Goal: Check status: Check status

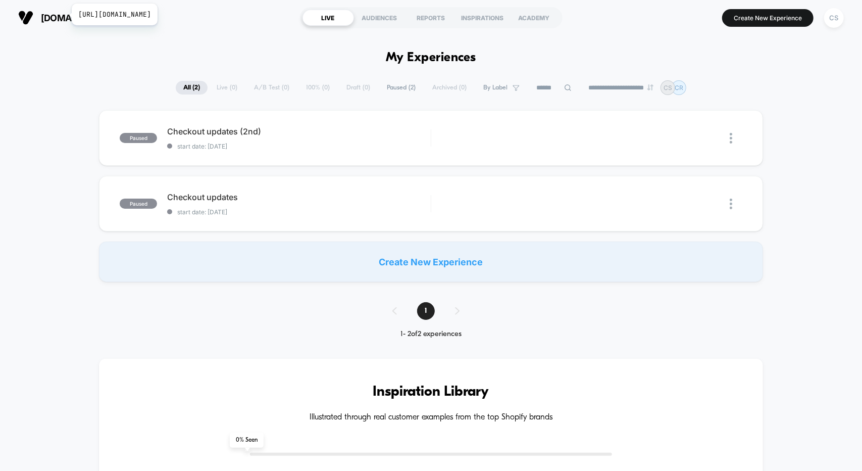
click at [65, 14] on span "[DOMAIN_NAME]" at bounding box center [77, 18] width 73 height 11
click at [833, 18] on div "CS" at bounding box center [834, 18] width 20 height 20
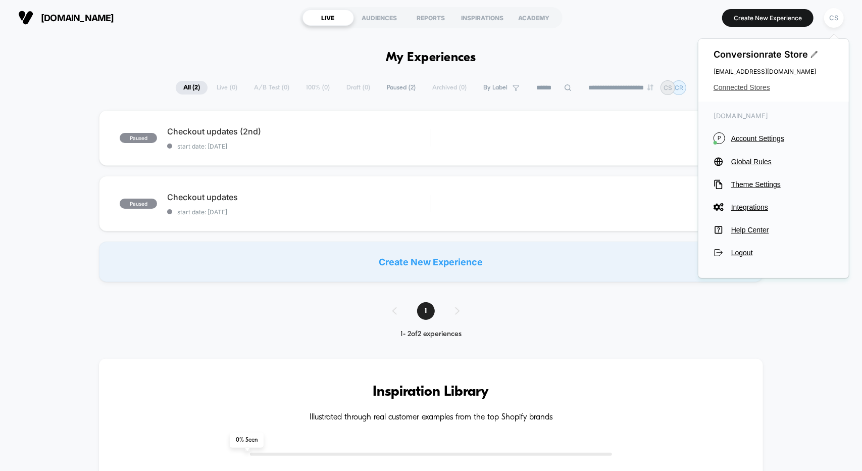
click at [726, 86] on span "Connected Stores" at bounding box center [774, 87] width 120 height 8
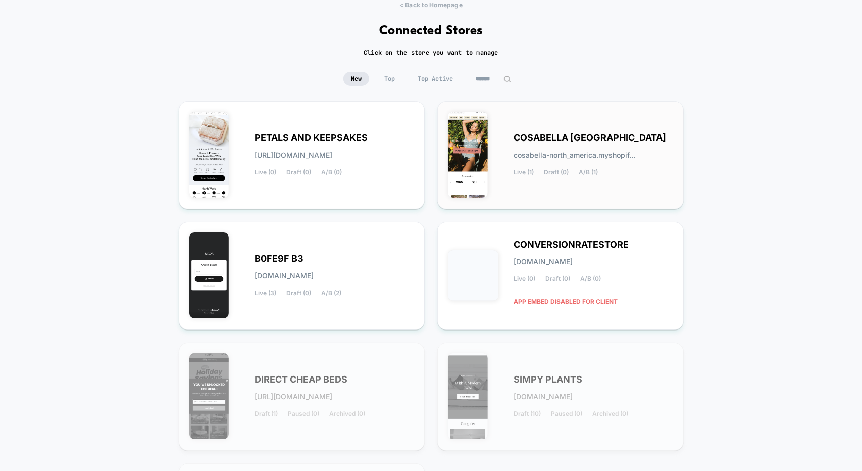
scroll to position [51, 0]
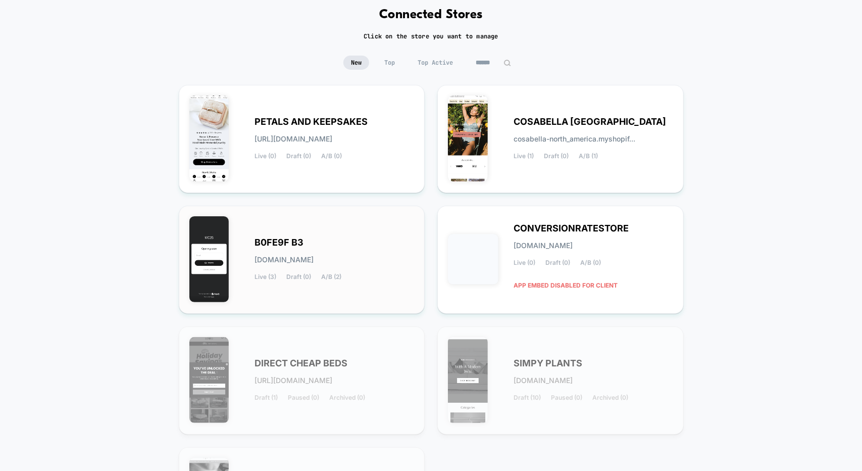
click at [292, 243] on span "B0FE9F B3" at bounding box center [279, 242] width 49 height 7
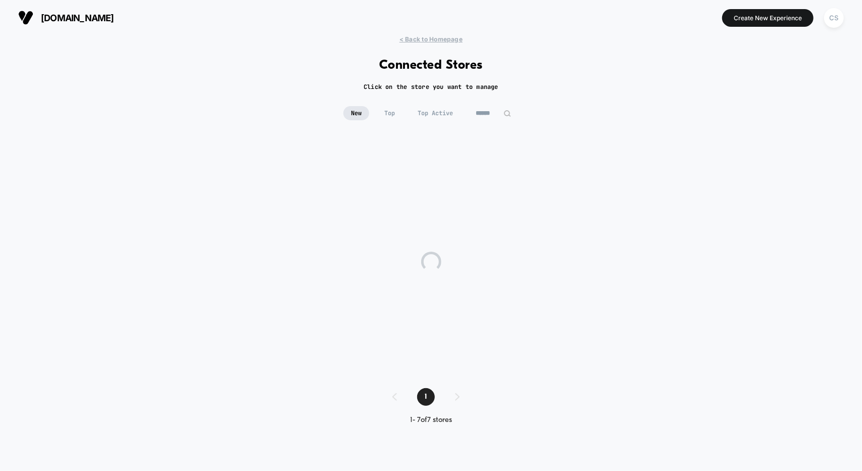
scroll to position [0, 0]
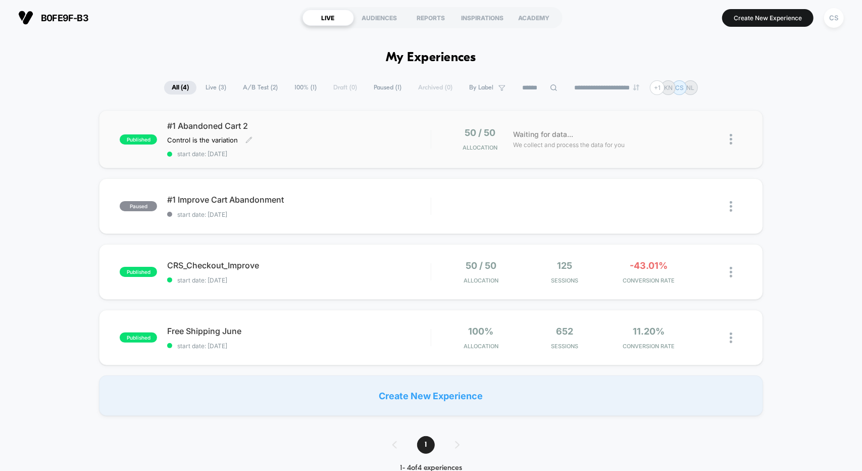
click at [365, 132] on div "#1 Abandoned Cart 2 Control is the variation Click to edit experience details C…" at bounding box center [298, 139] width 263 height 37
click at [361, 269] on div "CRS_Checkout_Improve Click to edit experience details Click to edit experience …" at bounding box center [298, 272] width 263 height 24
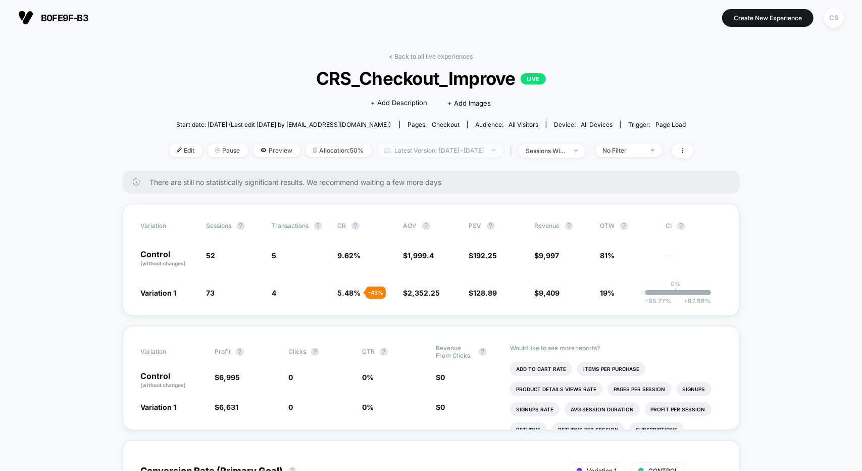
click at [452, 147] on span "Latest Version: [DATE] - [DATE]" at bounding box center [440, 150] width 126 height 14
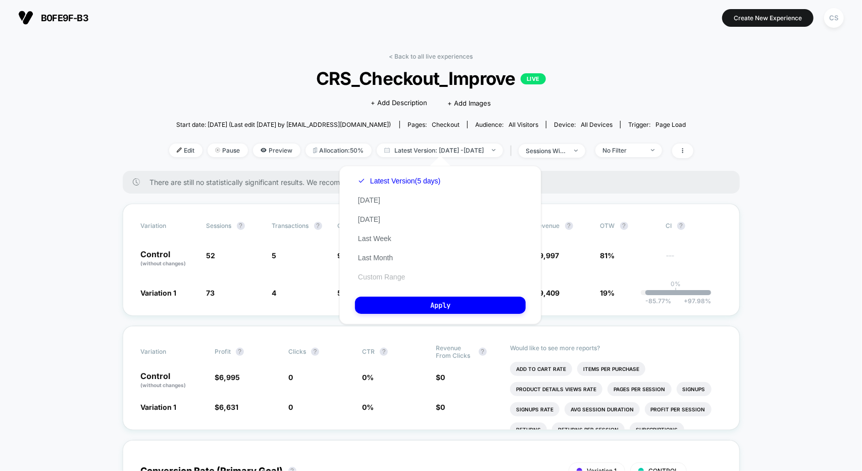
click at [380, 275] on button "Custom Range" at bounding box center [381, 276] width 53 height 9
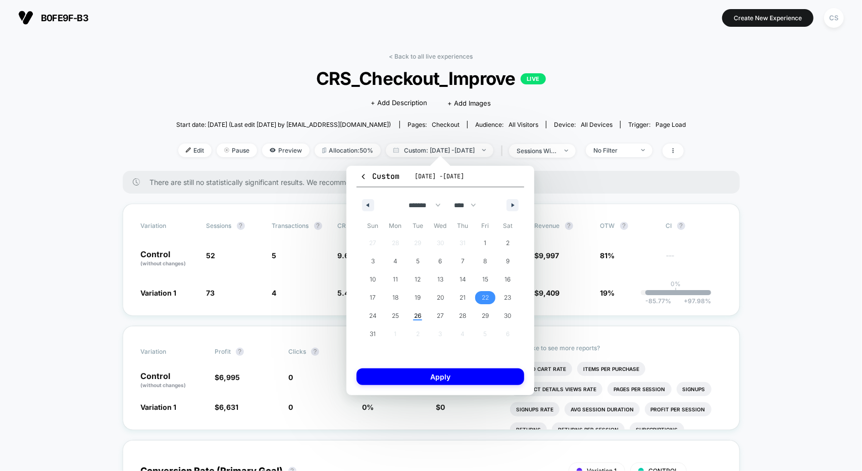
click at [484, 294] on span "22" at bounding box center [485, 297] width 7 height 18
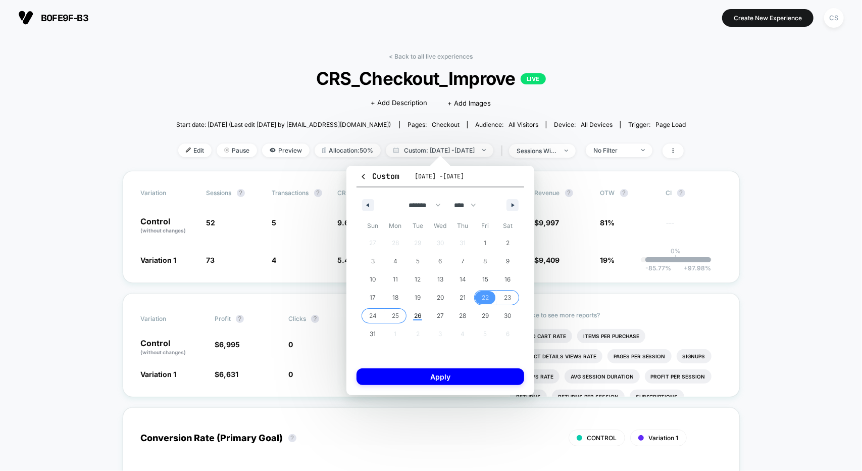
click at [398, 314] on span "25" at bounding box center [395, 316] width 7 height 18
click at [456, 381] on button "Apply" at bounding box center [441, 376] width 168 height 17
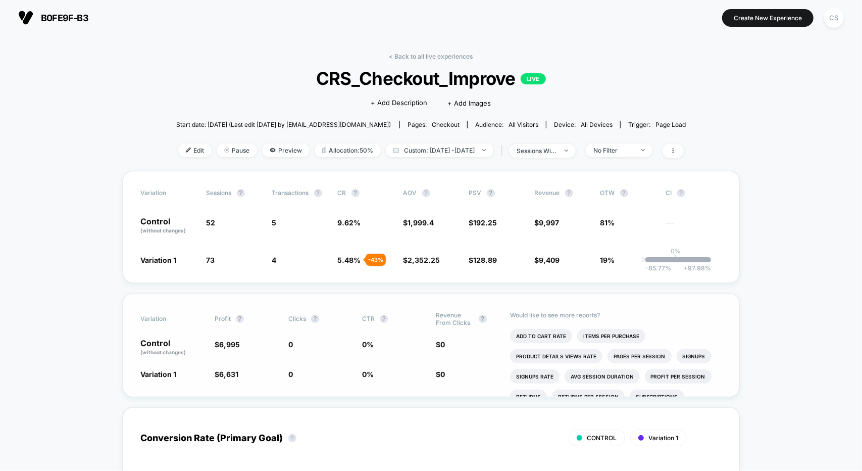
click at [458, 374] on span "$ 0" at bounding box center [468, 374] width 64 height 10
click at [435, 147] on span "Custom: [DATE] - [DATE]" at bounding box center [440, 150] width 108 height 14
select select "*"
select select "****"
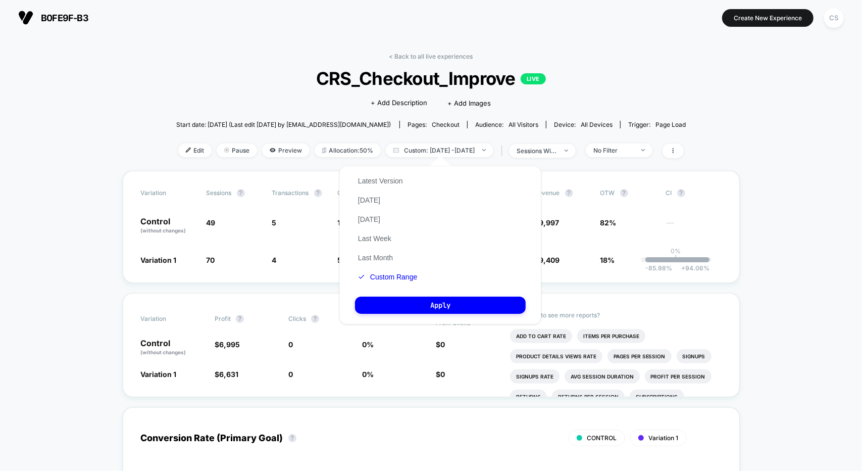
click at [387, 276] on button "Custom Range" at bounding box center [387, 276] width 65 height 9
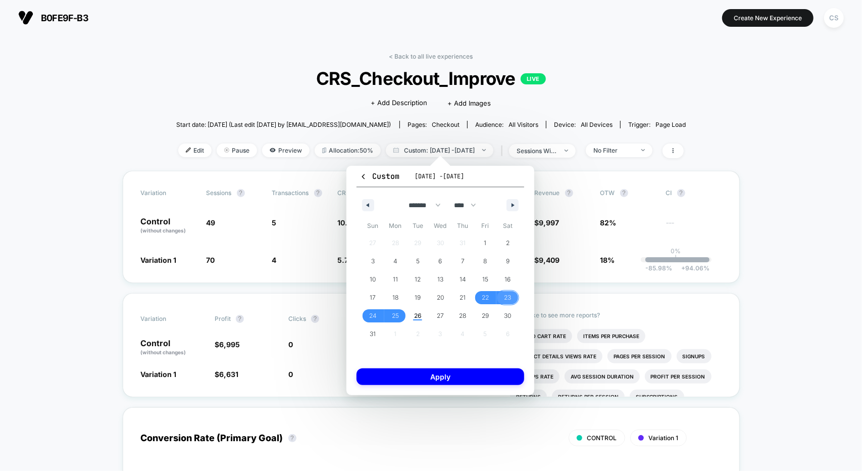
click at [510, 295] on span "23" at bounding box center [508, 297] width 7 height 18
click at [393, 318] on span "25" at bounding box center [395, 316] width 7 height 18
click at [472, 376] on button "Apply" at bounding box center [441, 376] width 168 height 17
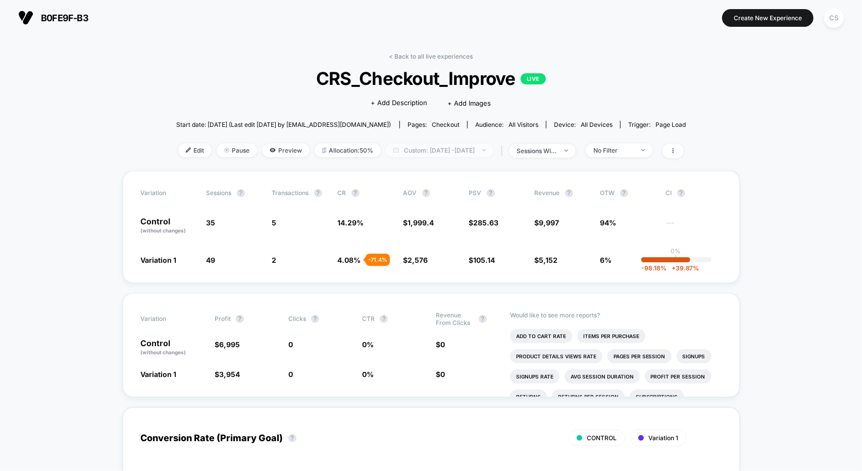
click at [442, 153] on span "Custom: [DATE] - [DATE]" at bounding box center [440, 150] width 108 height 14
select select "*"
select select "****"
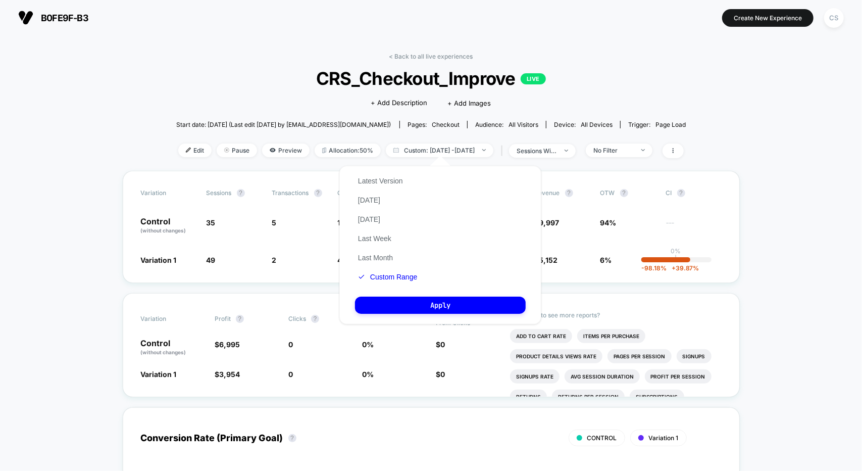
click at [392, 268] on div "Latest Version [DATE] [DATE] Last Week Last Month Custom Range" at bounding box center [387, 228] width 65 height 115
click at [393, 282] on div "Latest Version [DATE] [DATE] Last Week Last Month Custom Range" at bounding box center [387, 228] width 65 height 115
click at [395, 277] on button "Custom Range" at bounding box center [387, 276] width 65 height 9
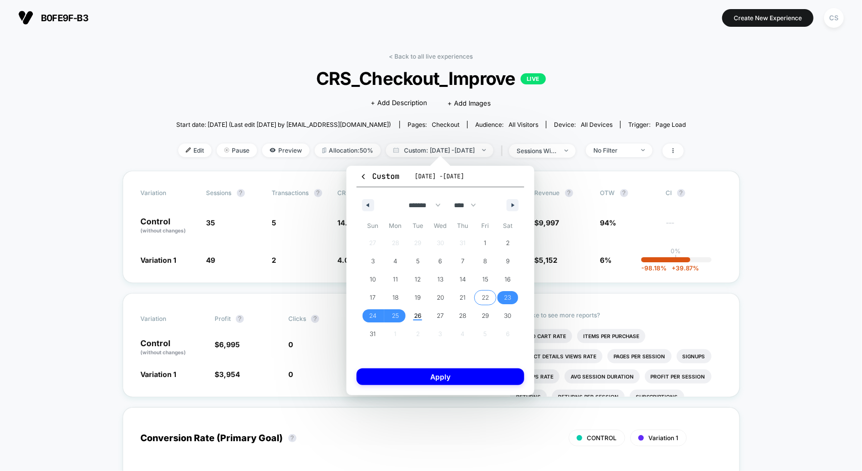
drag, startPoint x: 486, startPoint y: 296, endPoint x: 473, endPoint y: 299, distance: 13.4
click at [485, 296] on span "22" at bounding box center [485, 297] width 7 height 18
click at [415, 315] on span "26" at bounding box center [418, 316] width 8 height 18
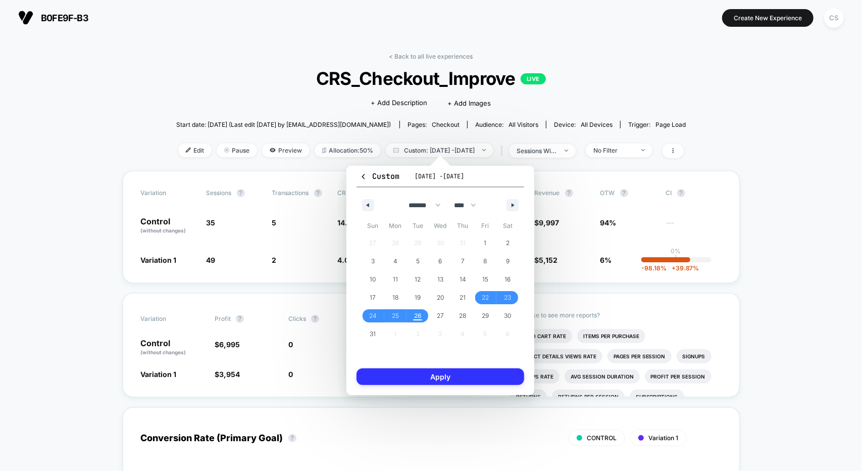
click at [470, 375] on button "Apply" at bounding box center [441, 376] width 168 height 17
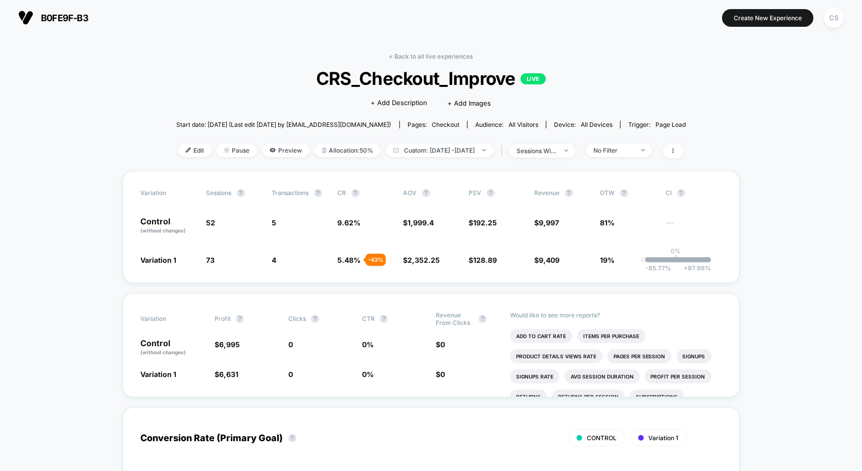
click at [426, 146] on span "Custom: [DATE] - [DATE]" at bounding box center [440, 150] width 108 height 14
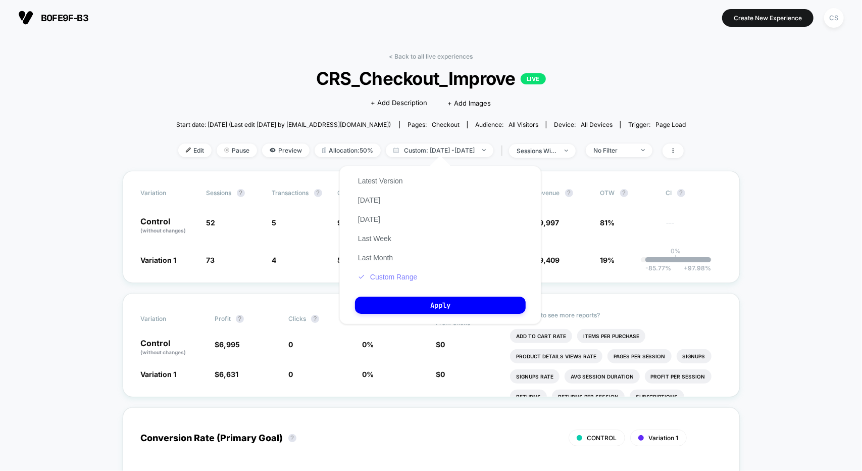
click at [391, 280] on button "Custom Range" at bounding box center [387, 276] width 65 height 9
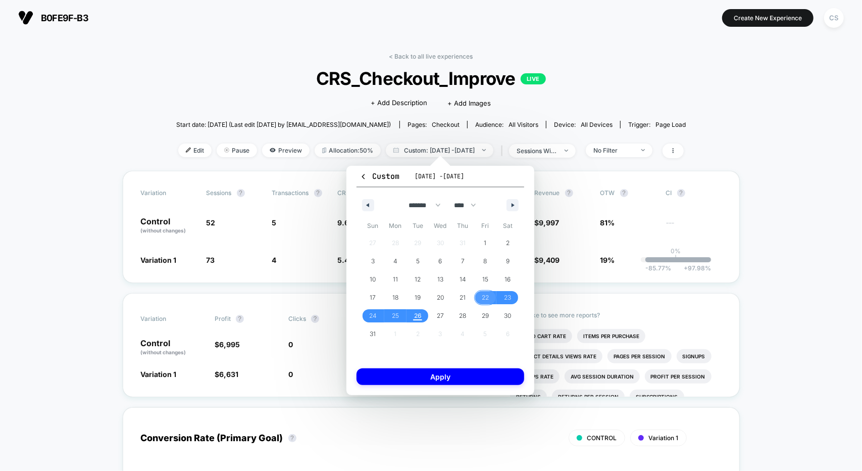
drag, startPoint x: 487, startPoint y: 298, endPoint x: 415, endPoint y: 317, distance: 74.0
click at [485, 298] on span "22" at bounding box center [485, 297] width 7 height 18
click at [392, 316] on span "25" at bounding box center [395, 316] width 7 height 18
click at [466, 372] on button "Apply" at bounding box center [441, 376] width 168 height 17
